Goal: Task Accomplishment & Management: Manage account settings

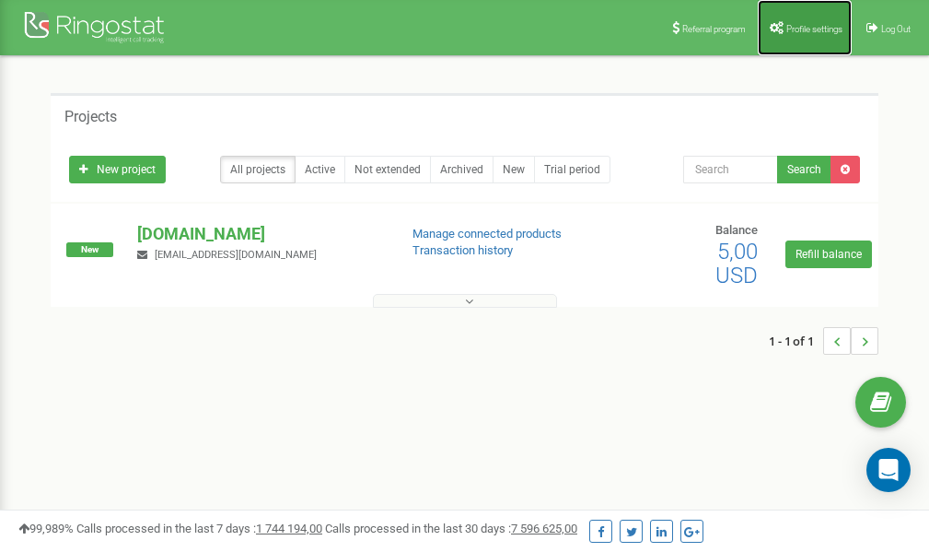
click at [811, 27] on span "Profile settings" at bounding box center [815, 29] width 56 height 10
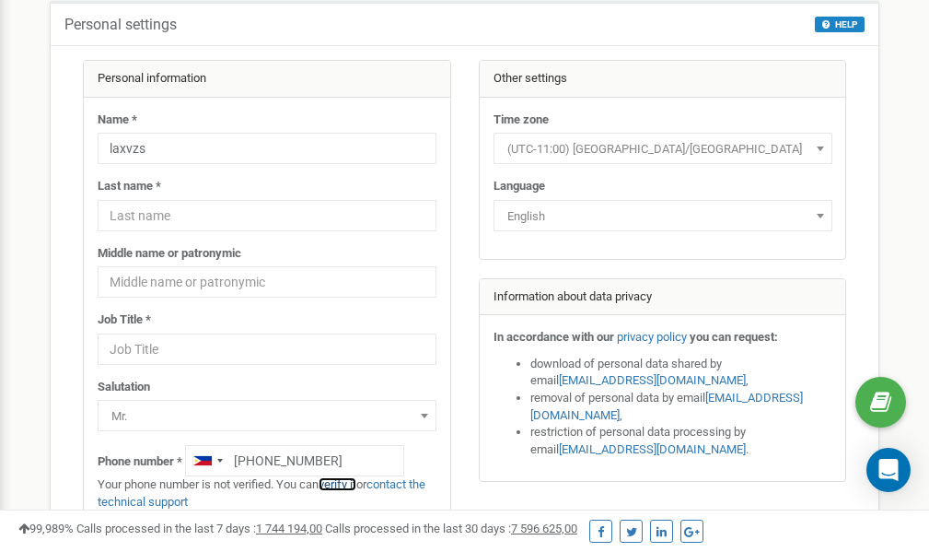
click at [348, 484] on link "verify it" at bounding box center [338, 484] width 38 height 14
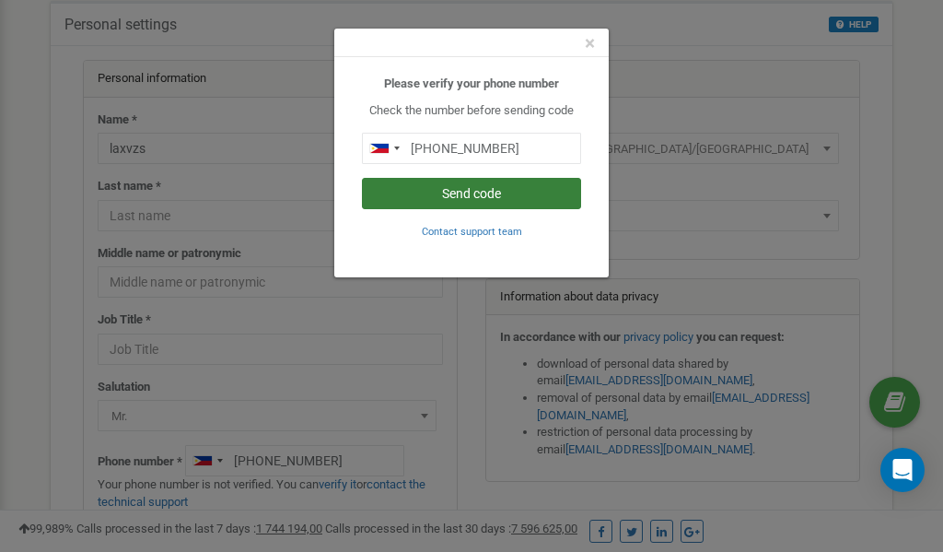
click at [464, 193] on button "Send code" at bounding box center [471, 193] width 219 height 31
